Goal: Transaction & Acquisition: Purchase product/service

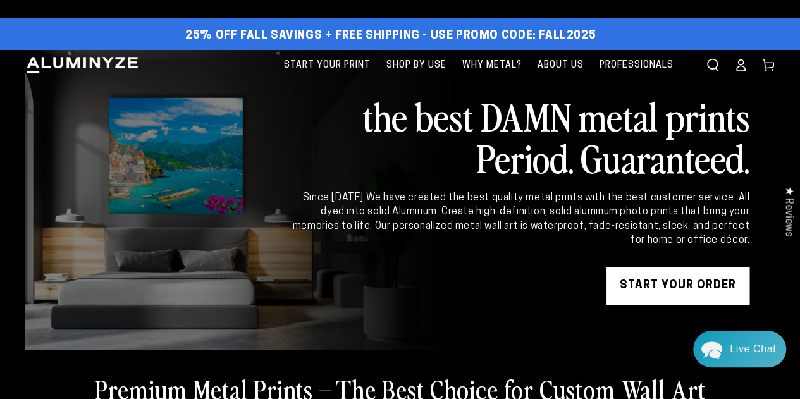
click at [673, 283] on link "START YOUR Order" at bounding box center [678, 286] width 143 height 38
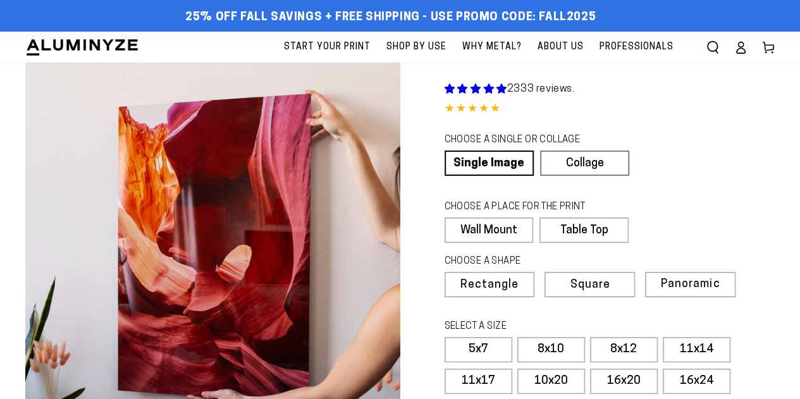
select select "**********"
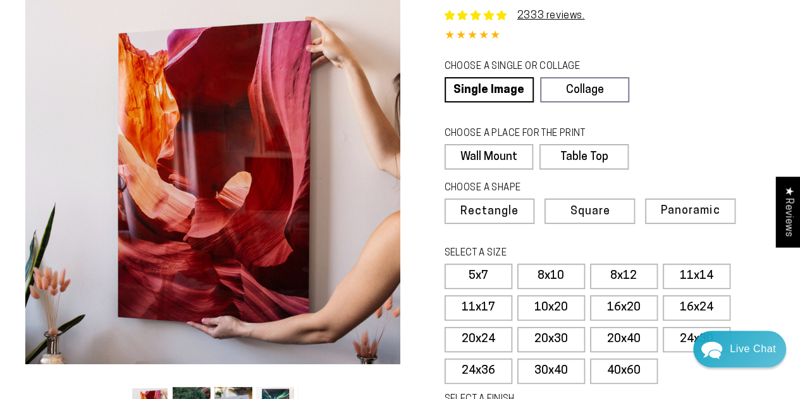
scroll to position [112, 0]
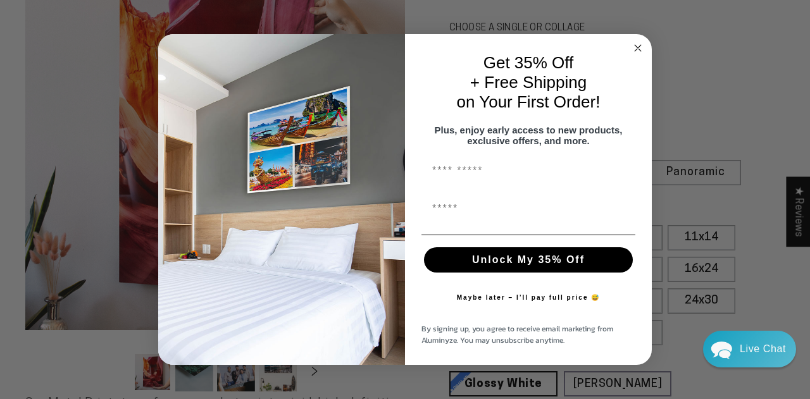
click at [635, 45] on icon "Close dialog" at bounding box center [638, 48] width 6 height 6
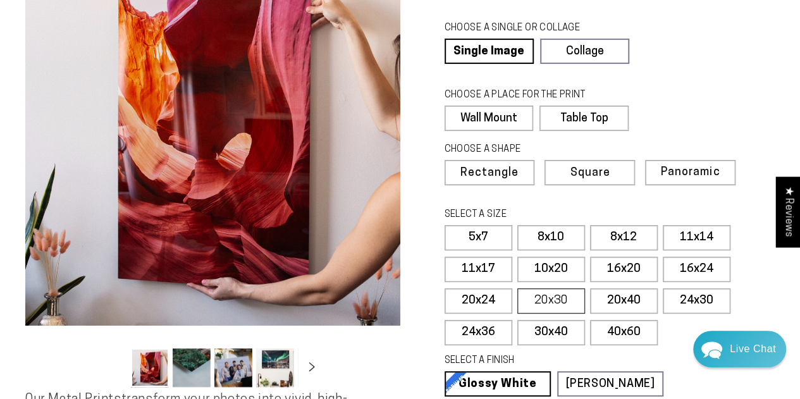
click at [557, 295] on label "20x30" at bounding box center [552, 301] width 68 height 25
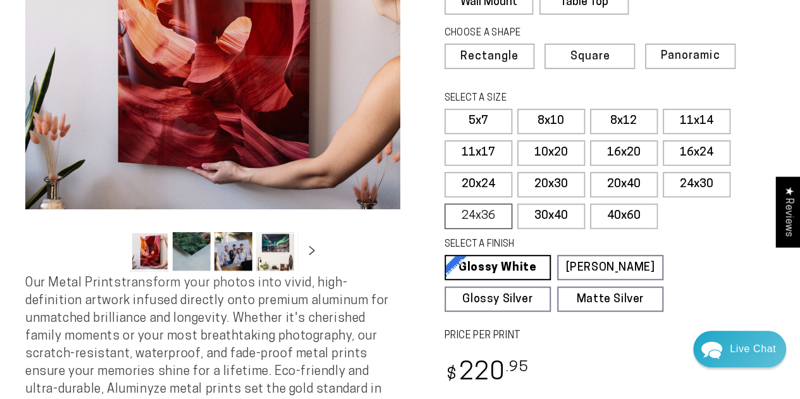
scroll to position [229, 0]
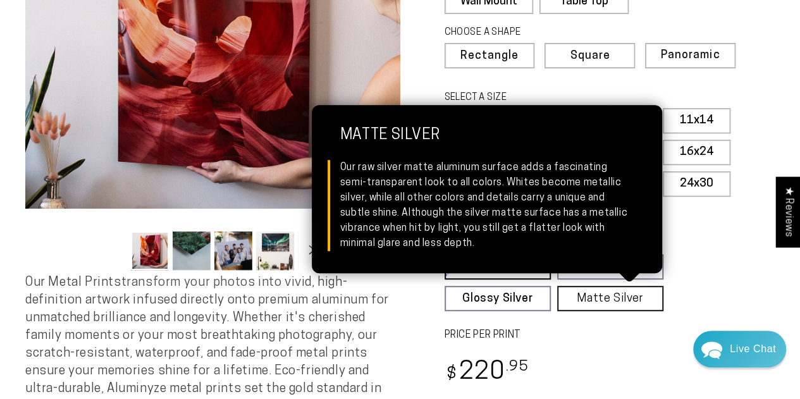
click at [592, 294] on link "Matte Silver Matte Silver Our raw silver matte aluminum surface adds a fascinat…" at bounding box center [610, 298] width 106 height 25
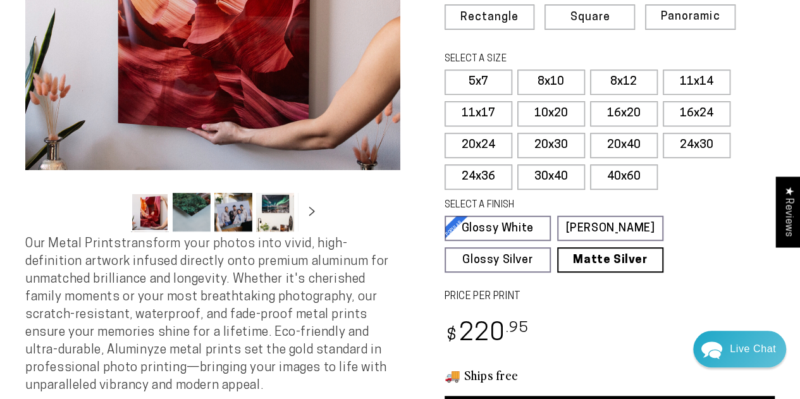
scroll to position [272, 0]
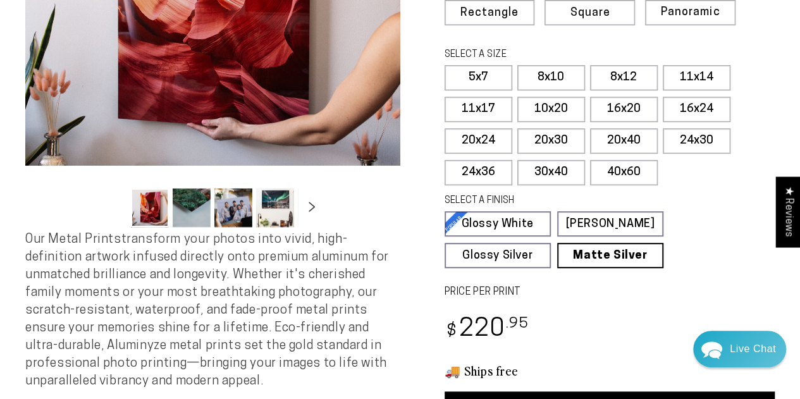
click at [307, 206] on icon "Slide right" at bounding box center [312, 206] width 18 height 9
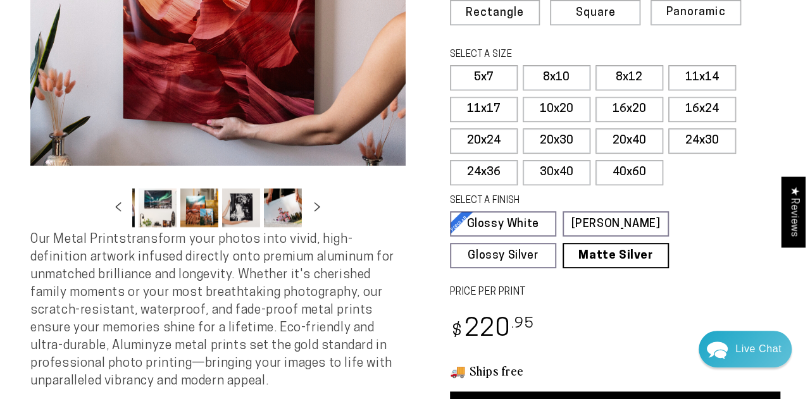
scroll to position [73, 0]
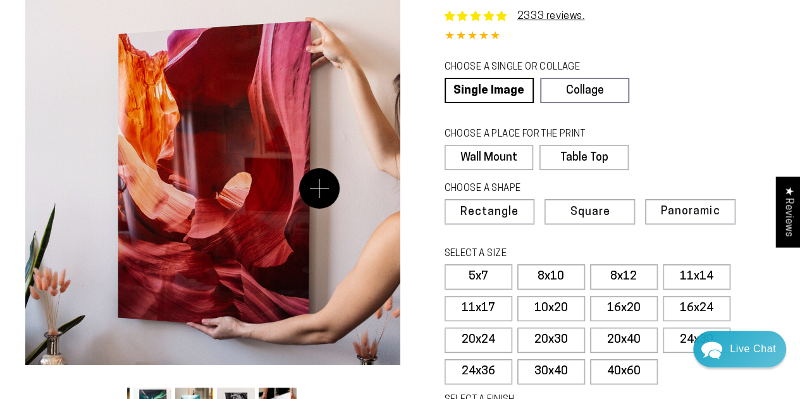
click at [320, 189] on button "Open media 1 in modal" at bounding box center [212, 177] width 375 height 375
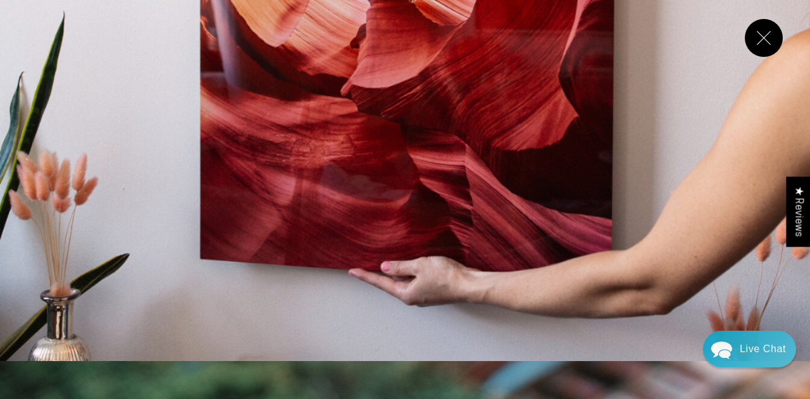
scroll to position [449, 0]
click at [766, 34] on button "Close" at bounding box center [764, 38] width 38 height 38
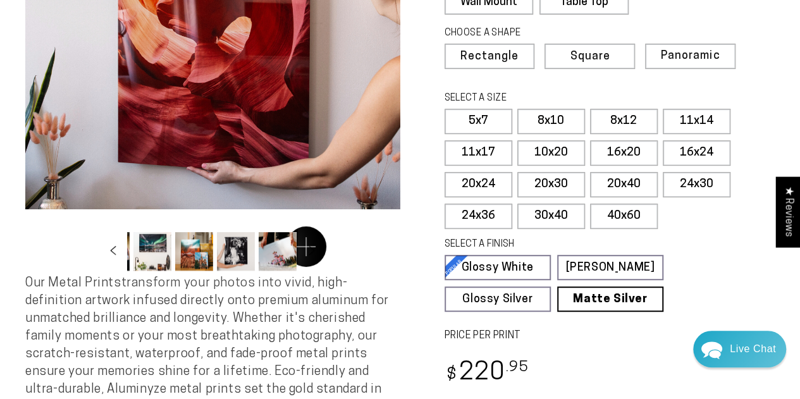
scroll to position [228, 0]
click at [234, 261] on button "Load image 6 in gallery view" at bounding box center [236, 252] width 38 height 39
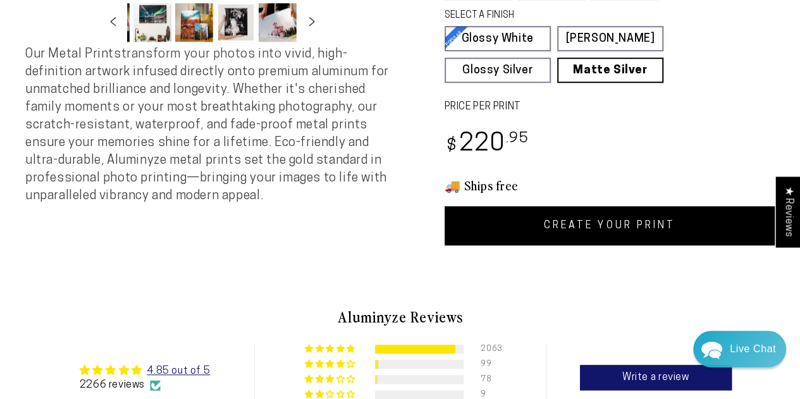
scroll to position [459, 0]
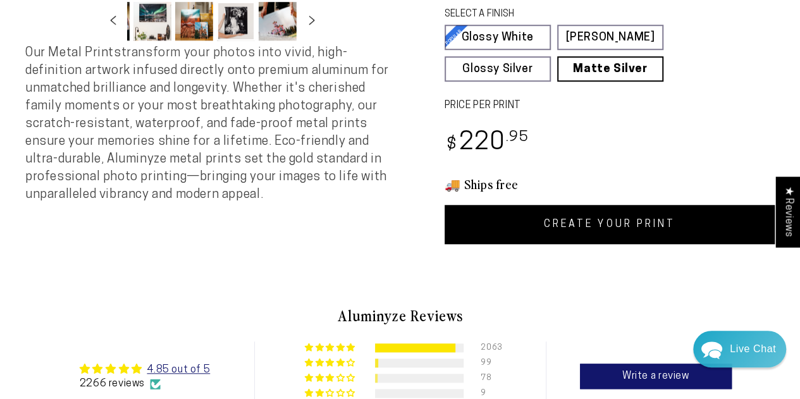
click at [612, 218] on link "CREATE YOUR PRINT" at bounding box center [610, 224] width 331 height 39
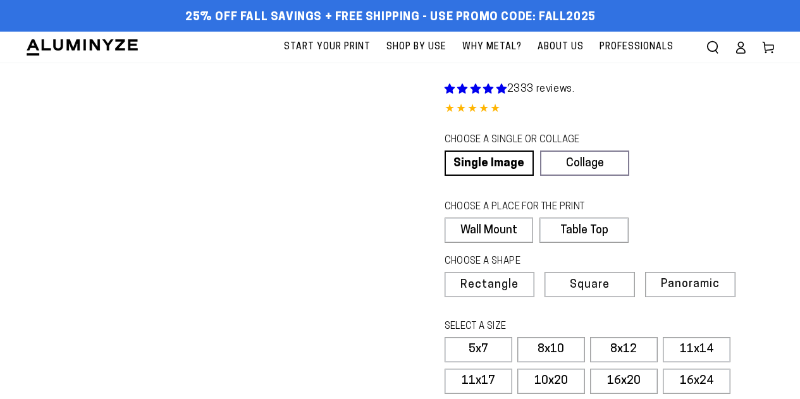
scroll to position [459, 0]
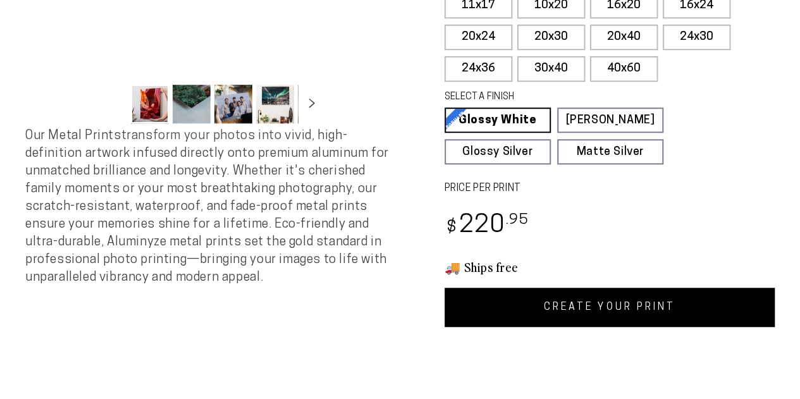
select select "**********"
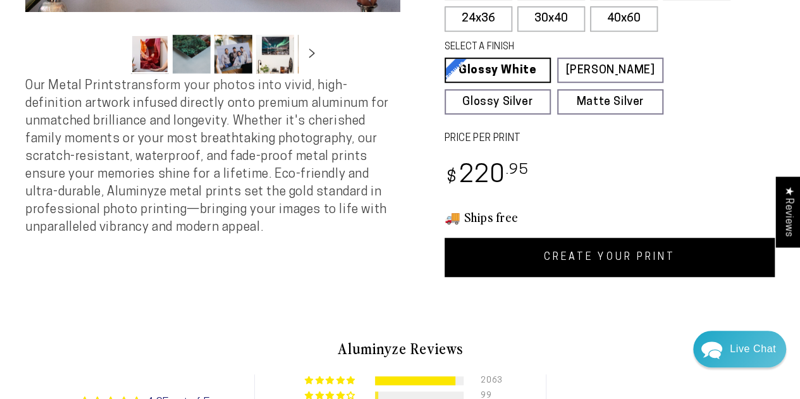
scroll to position [427, 0]
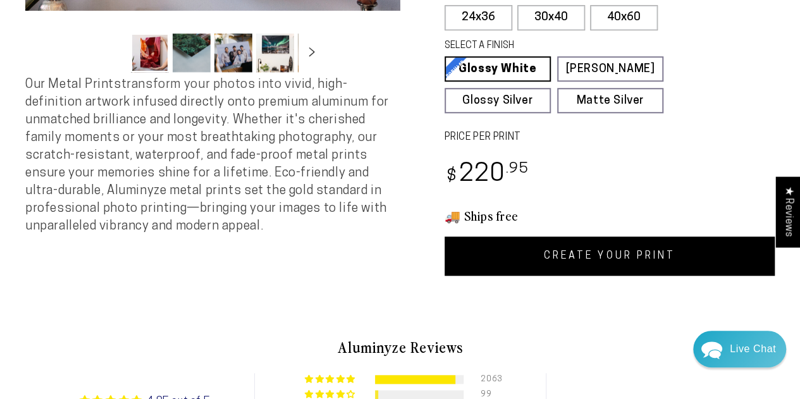
click at [564, 256] on link "CREATE YOUR PRINT" at bounding box center [610, 256] width 331 height 39
